Goal: Find contact information: Find contact information

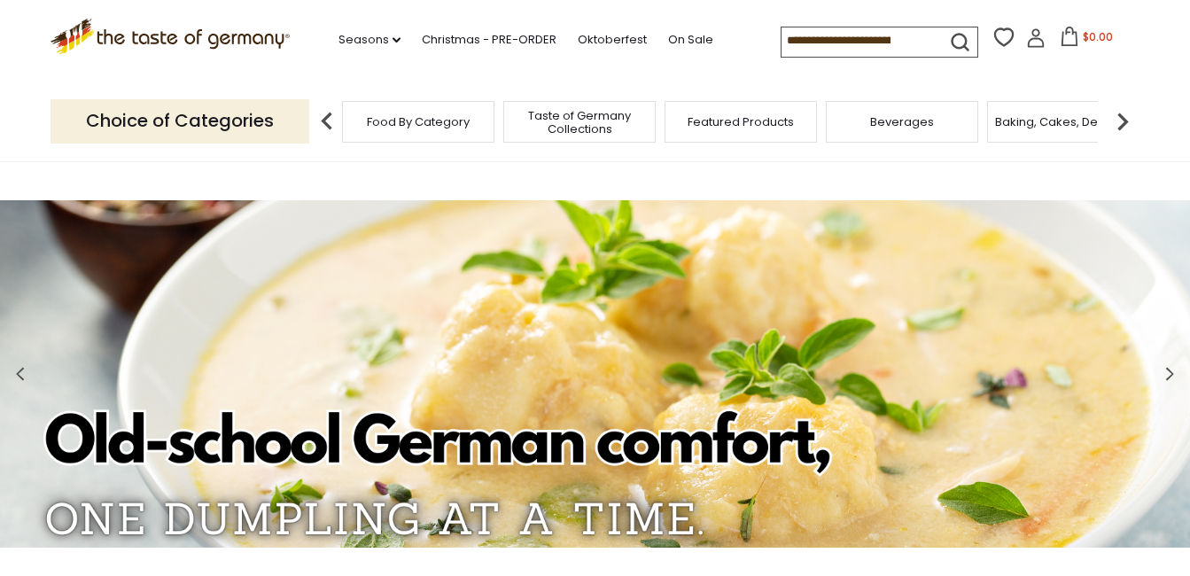
click at [1028, 45] on icon at bounding box center [1035, 37] width 19 height 19
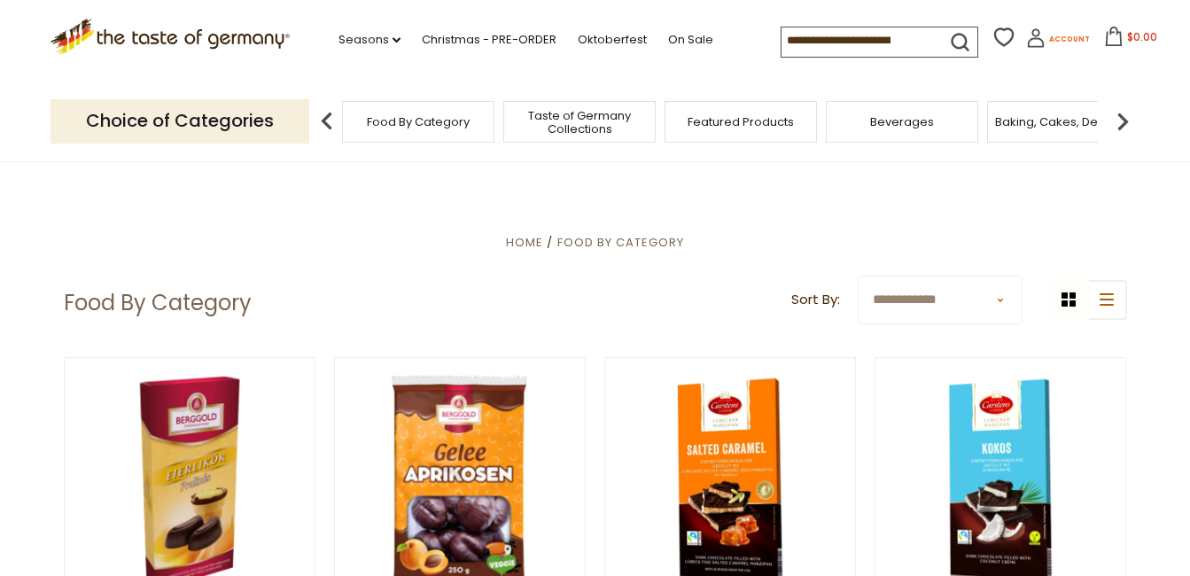
click at [1058, 38] on span "Account" at bounding box center [1069, 40] width 41 height 10
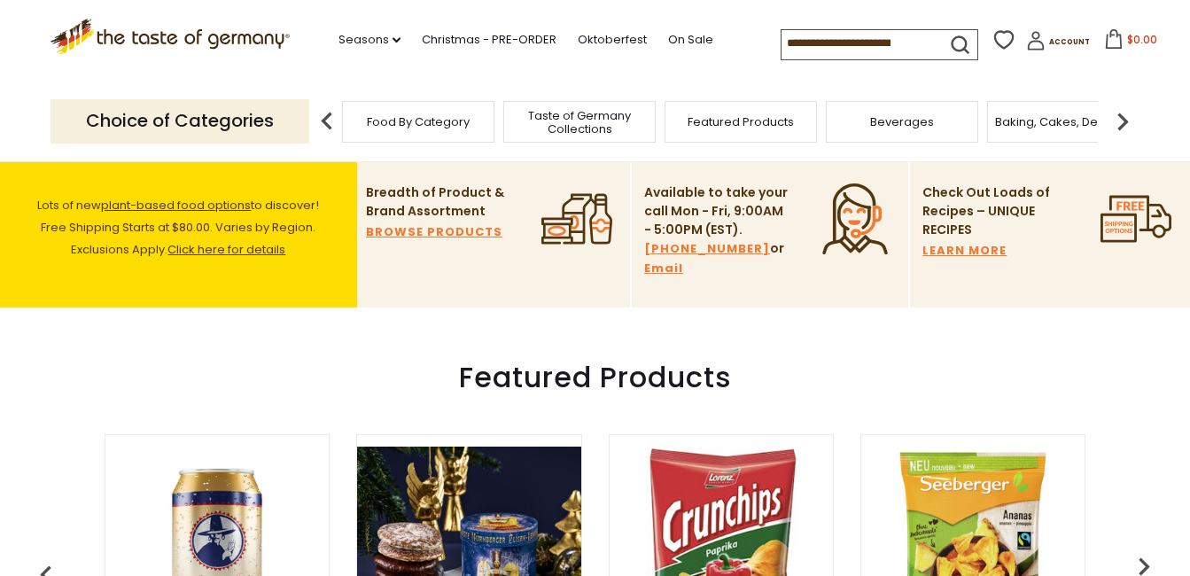
scroll to position [397, 0]
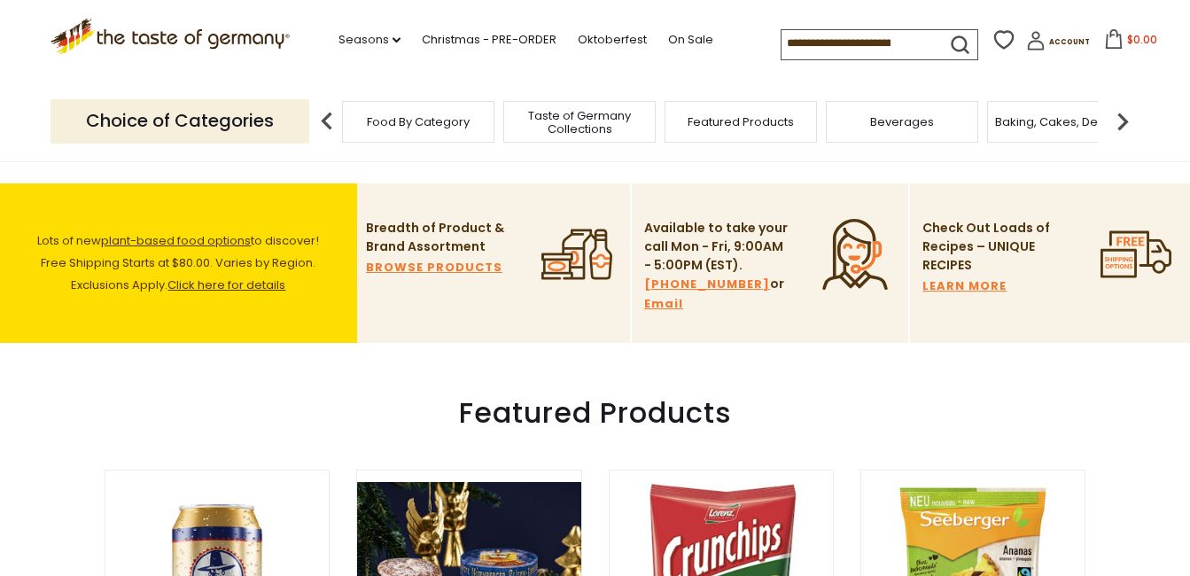
click at [665, 301] on link "Email" at bounding box center [663, 303] width 39 height 19
click at [658, 304] on link "Email" at bounding box center [663, 303] width 39 height 19
click at [689, 282] on link "[PHONE_NUMBER]" at bounding box center [707, 284] width 126 height 19
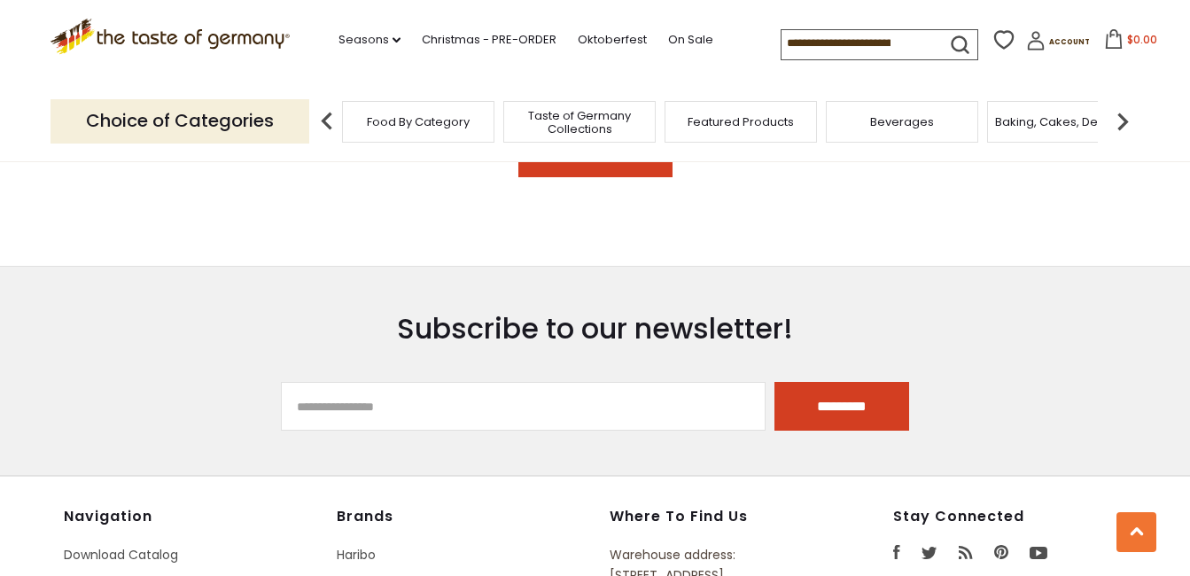
scroll to position [3283, 0]
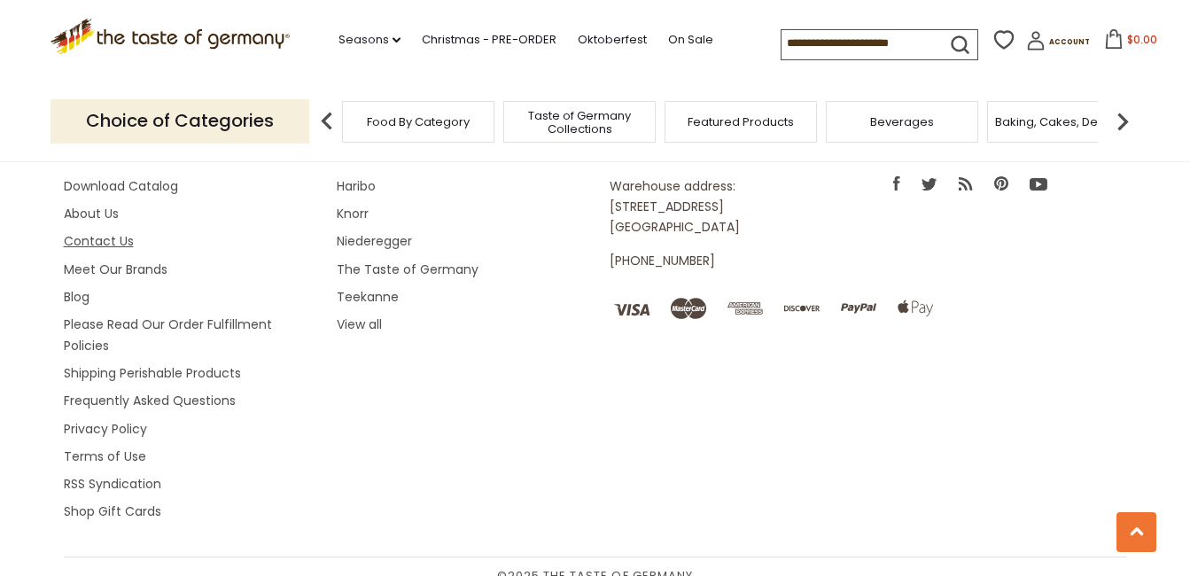
click at [105, 232] on link "Contact Us" at bounding box center [99, 241] width 70 height 18
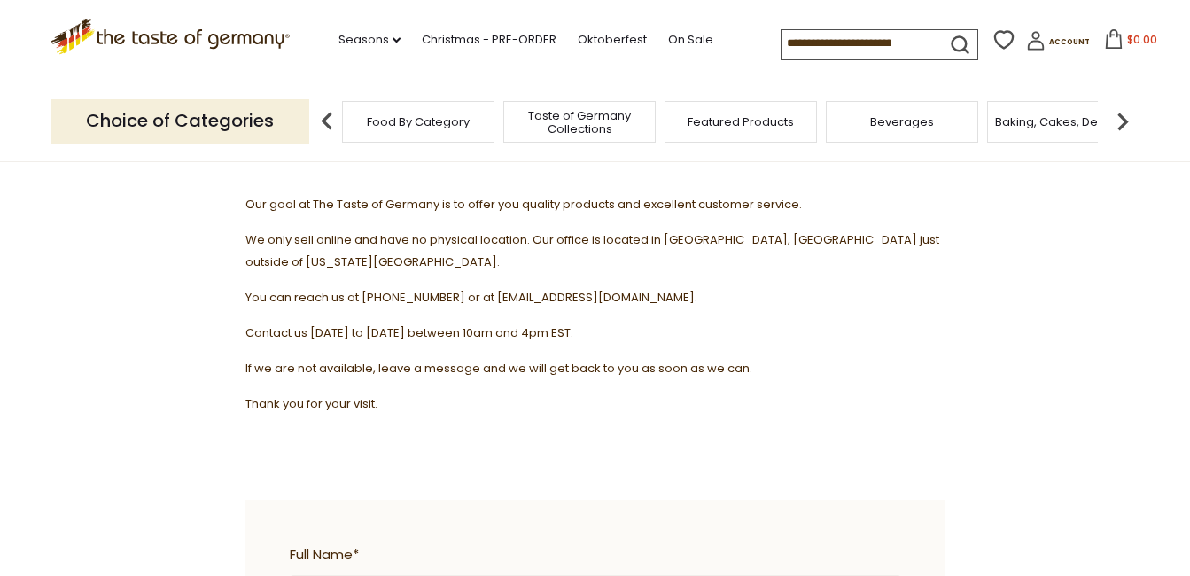
scroll to position [213, 0]
